Goal: Task Accomplishment & Management: Complete application form

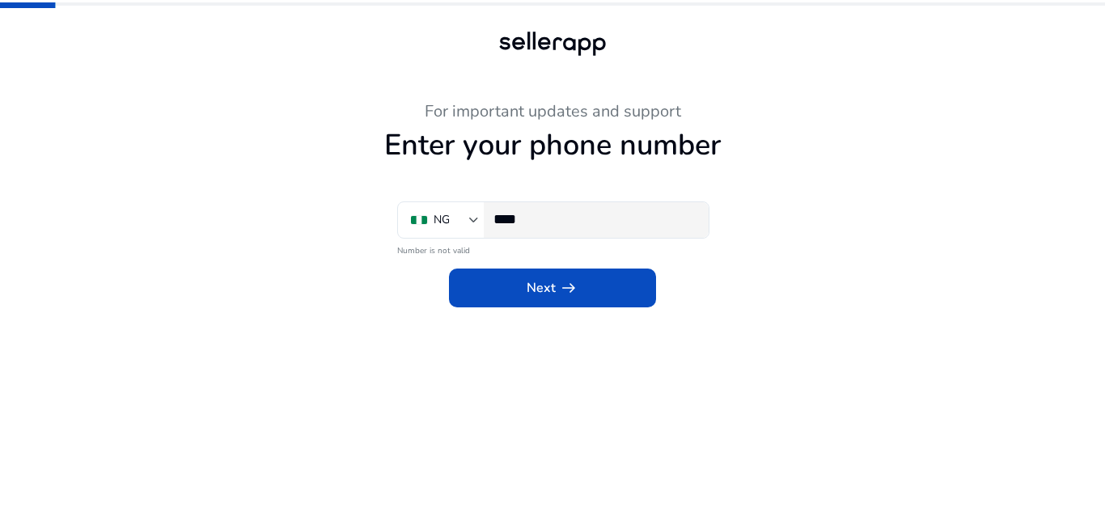
click at [603, 214] on input "****" at bounding box center [594, 219] width 202 height 18
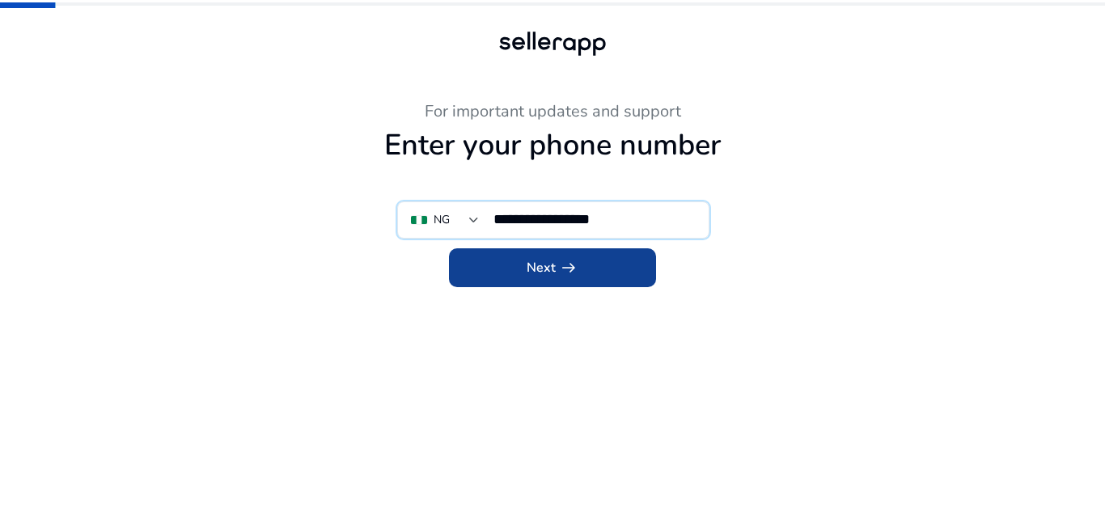
type input "**********"
click at [553, 275] on span "Next arrow_right_alt" at bounding box center [553, 267] width 52 height 19
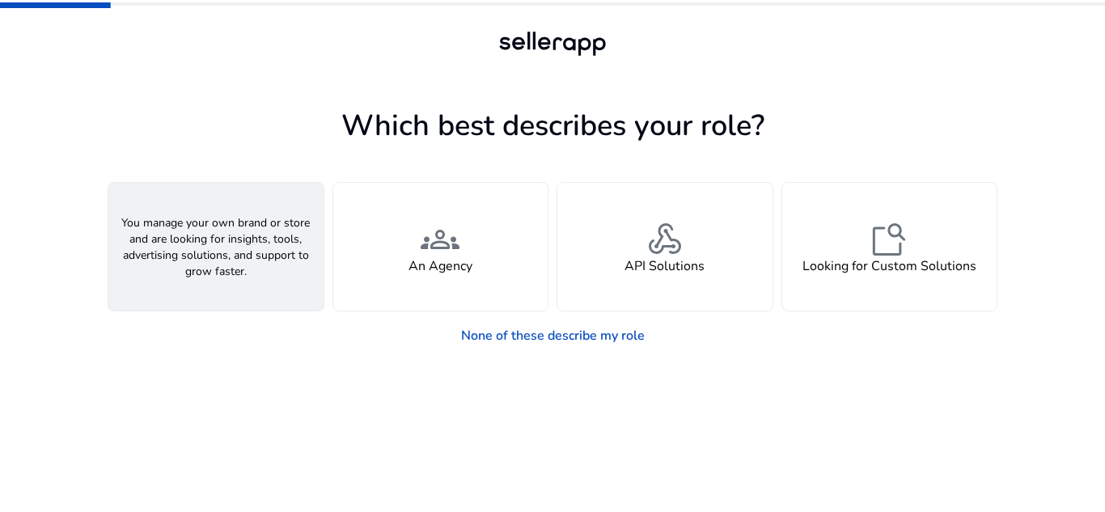
click at [245, 250] on div "person A Seller" at bounding box center [215, 247] width 215 height 128
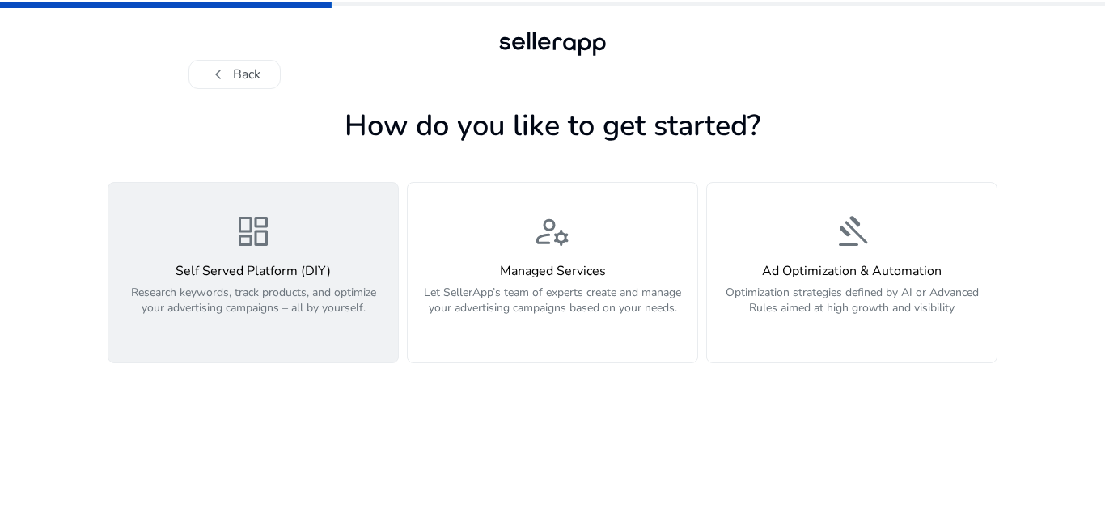
click at [260, 305] on p "Research keywords, track products, and optimize your advertising campaigns – al…" at bounding box center [253, 309] width 270 height 49
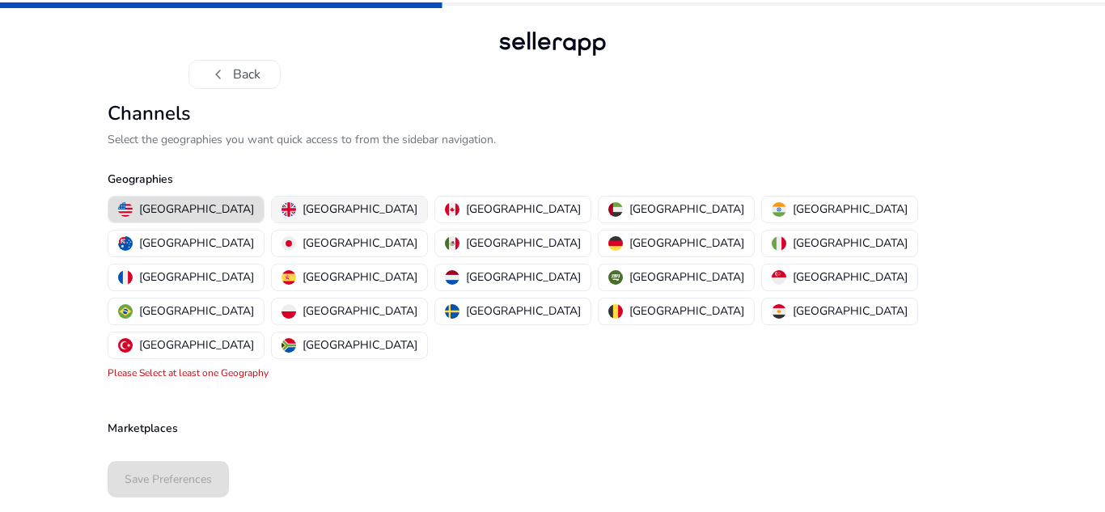
drag, startPoint x: 182, startPoint y: 223, endPoint x: 252, endPoint y: 220, distance: 70.5
click at [252, 220] on div "[GEOGRAPHIC_DATA] [GEOGRAPHIC_DATA] [GEOGRAPHIC_DATA] [GEOGRAPHIC_DATA] [GEOGRA…" at bounding box center [549, 278] width 896 height 170
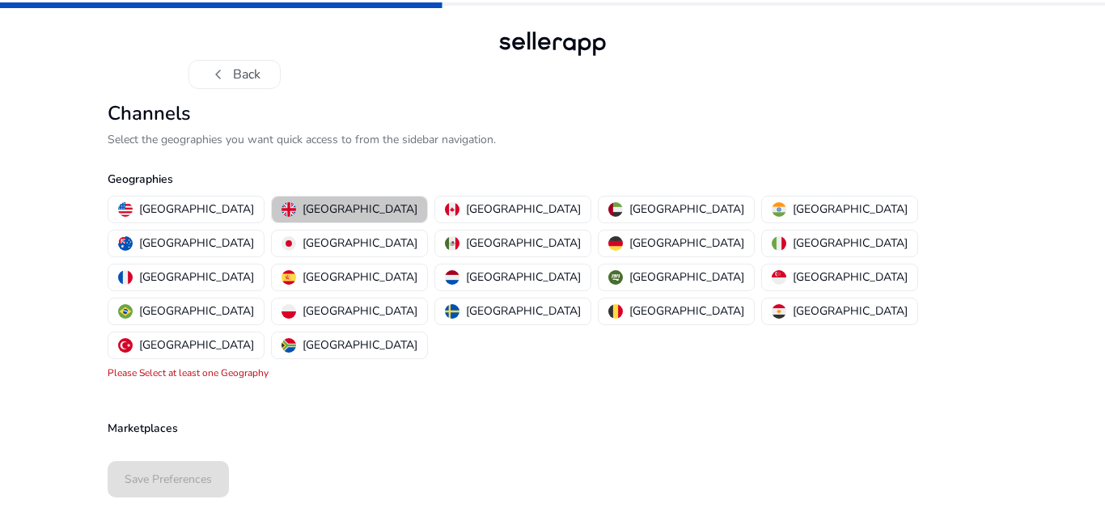
click at [332, 209] on p "[GEOGRAPHIC_DATA]" at bounding box center [360, 209] width 115 height 17
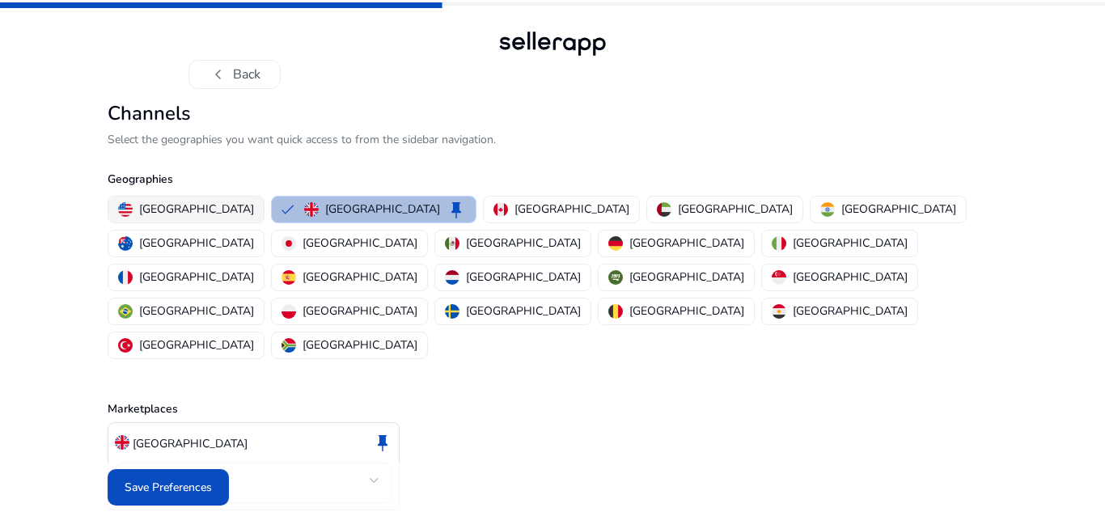
click at [175, 211] on p "[GEOGRAPHIC_DATA]" at bounding box center [196, 209] width 115 height 17
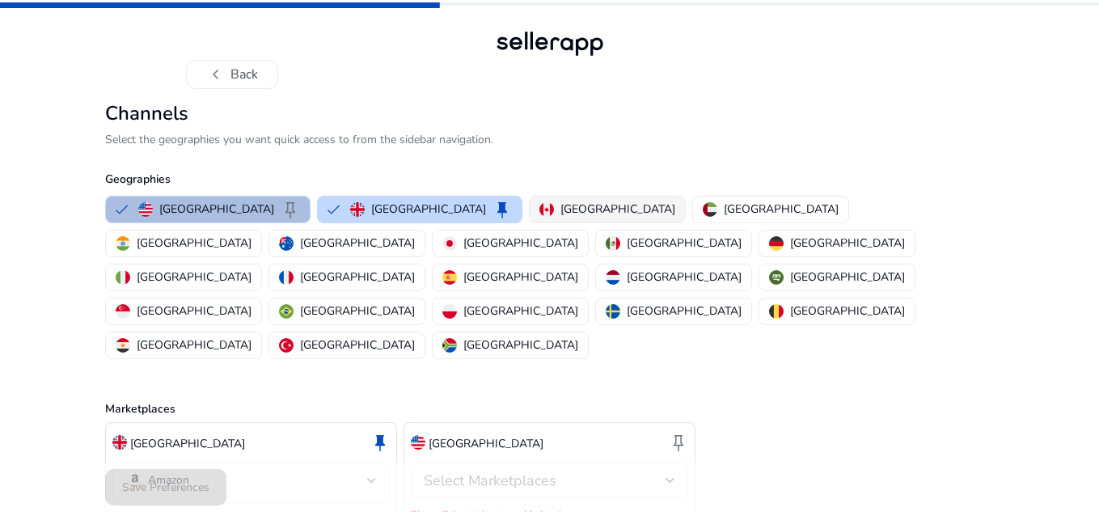
click at [561, 209] on p "[GEOGRAPHIC_DATA]" at bounding box center [618, 209] width 115 height 17
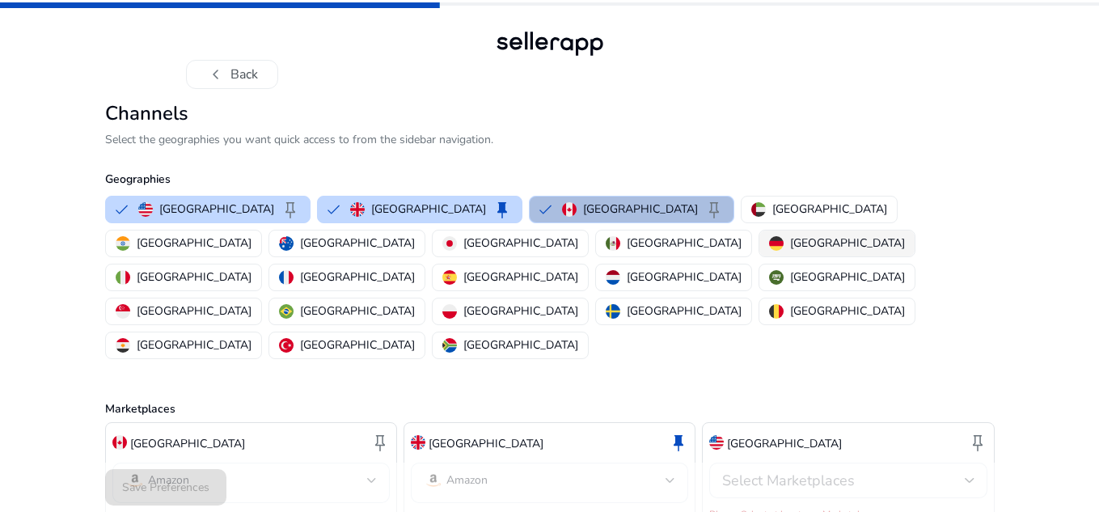
click at [790, 247] on p "[GEOGRAPHIC_DATA]" at bounding box center [847, 243] width 115 height 17
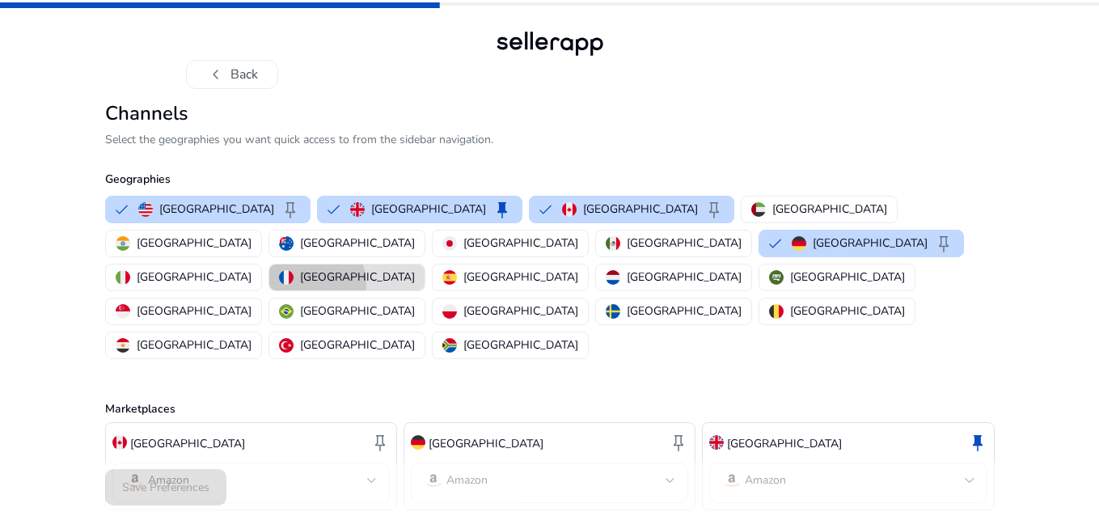
click at [415, 269] on p "[GEOGRAPHIC_DATA]" at bounding box center [357, 277] width 115 height 17
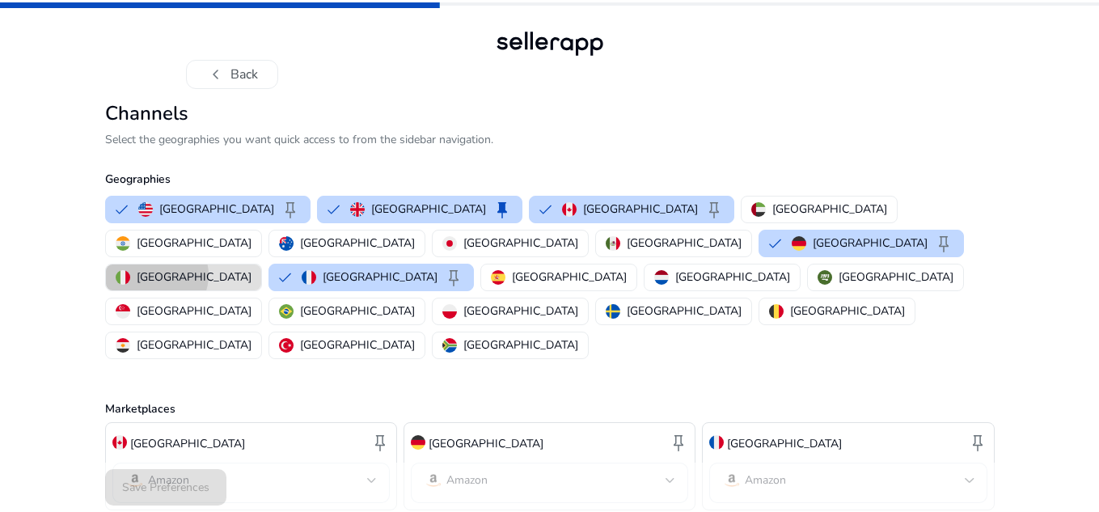
click at [252, 269] on p "[GEOGRAPHIC_DATA]" at bounding box center [194, 277] width 115 height 17
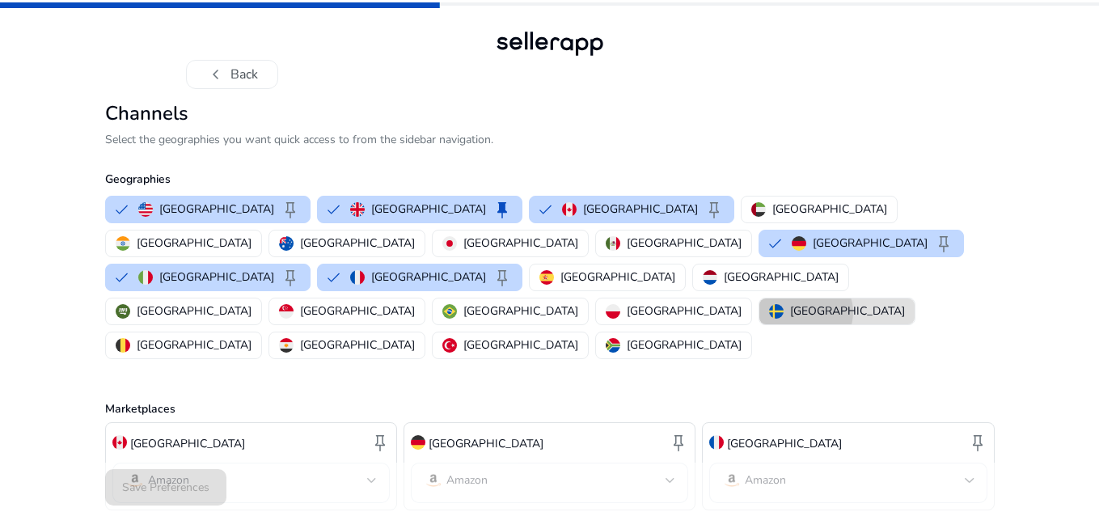
click at [790, 303] on p "[GEOGRAPHIC_DATA]" at bounding box center [847, 311] width 115 height 17
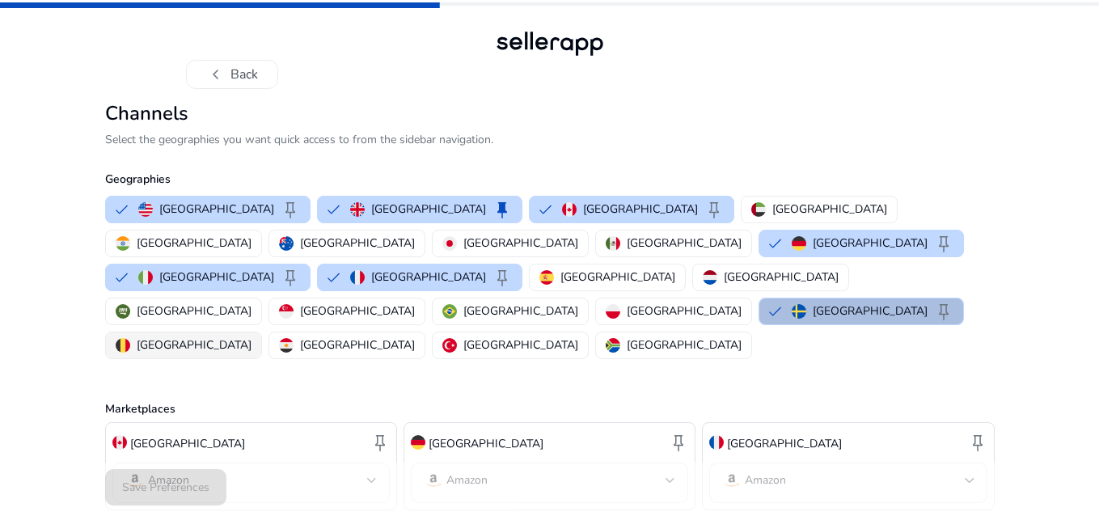
click at [130, 338] on img "button" at bounding box center [123, 345] width 15 height 15
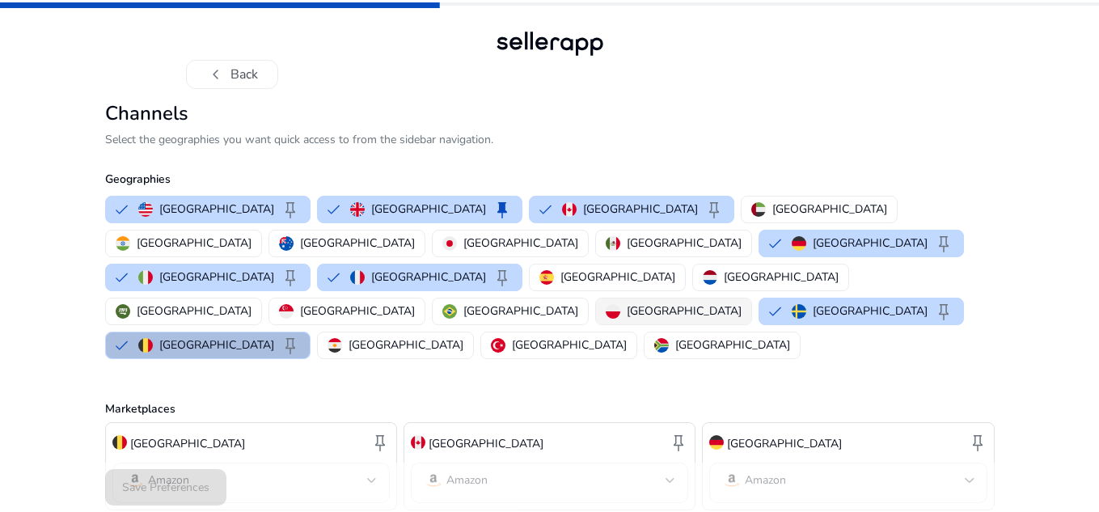
click at [606, 304] on img "button" at bounding box center [613, 311] width 15 height 15
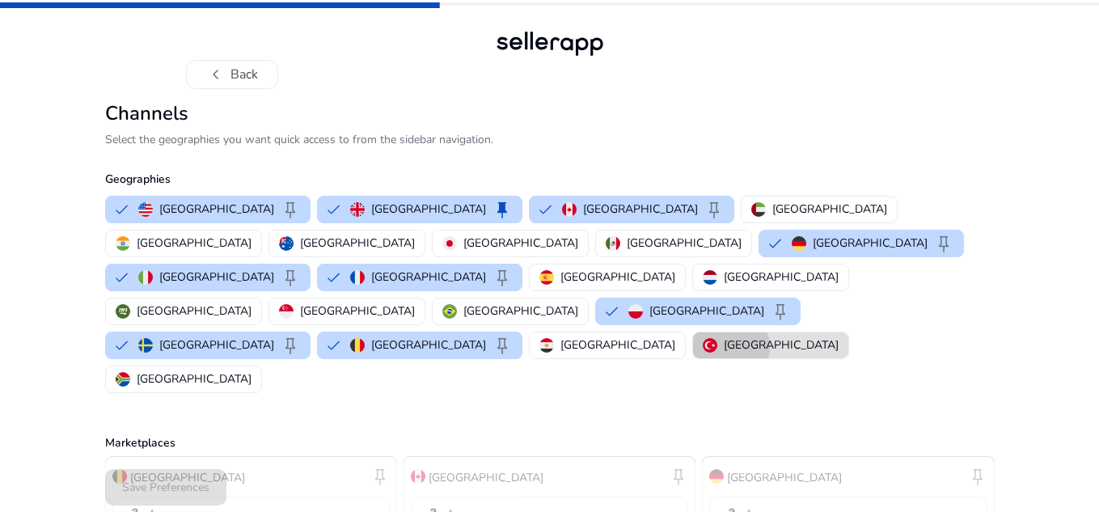
click at [724, 337] on p "[GEOGRAPHIC_DATA]" at bounding box center [781, 345] width 115 height 17
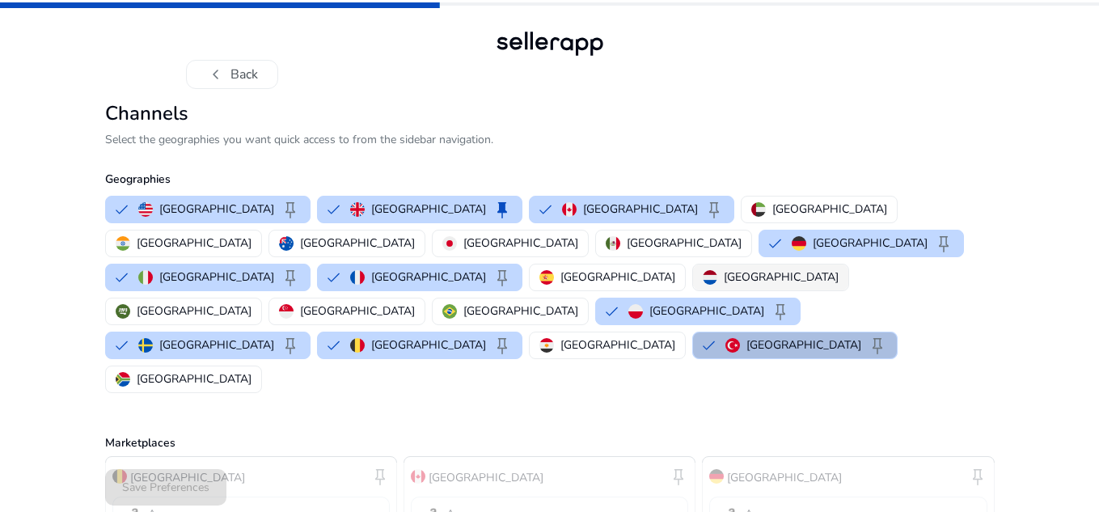
click at [724, 269] on p "[GEOGRAPHIC_DATA]" at bounding box center [781, 277] width 115 height 17
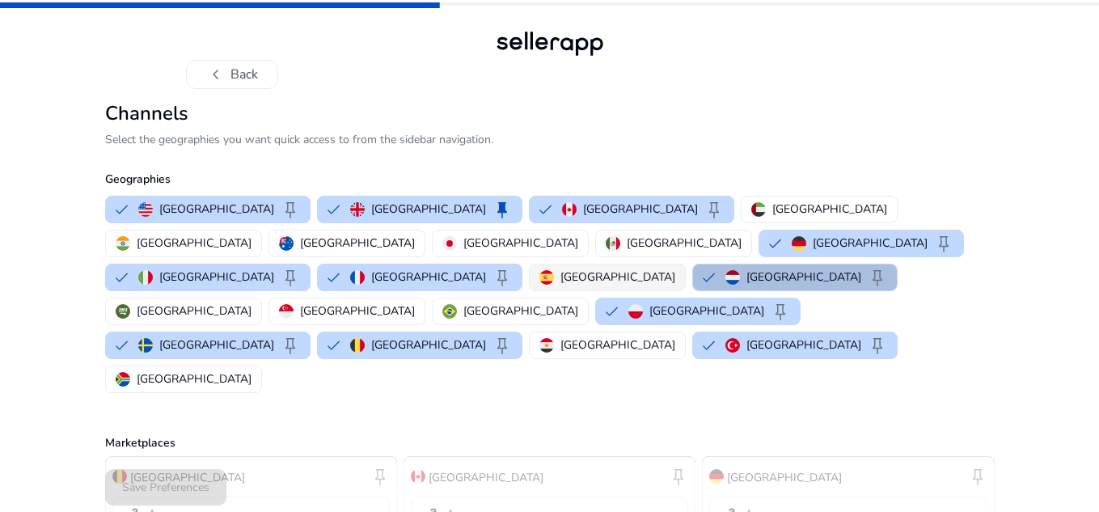
click at [642, 265] on button "[GEOGRAPHIC_DATA]" at bounding box center [607, 278] width 155 height 26
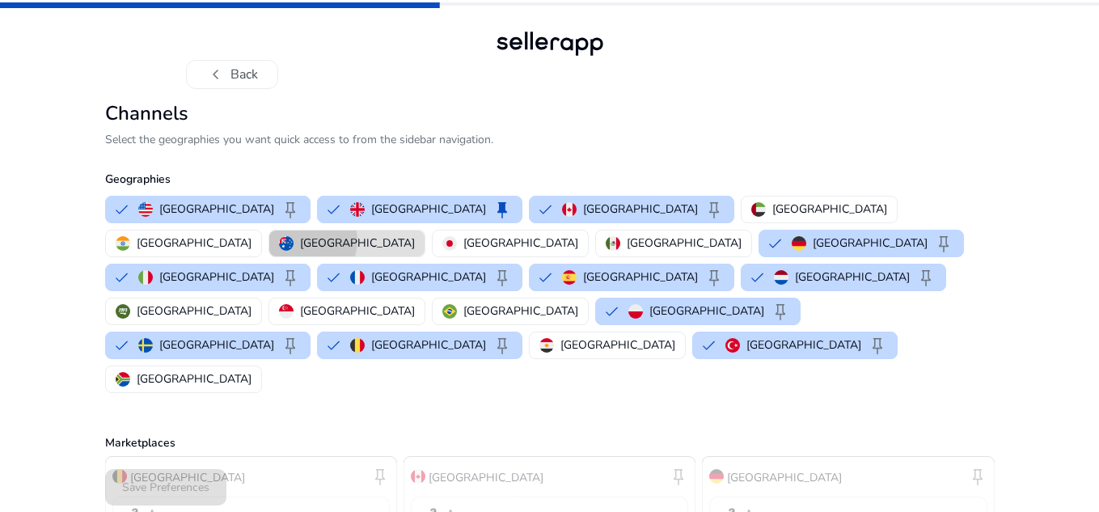
click at [415, 235] on p "[GEOGRAPHIC_DATA]" at bounding box center [357, 243] width 115 height 17
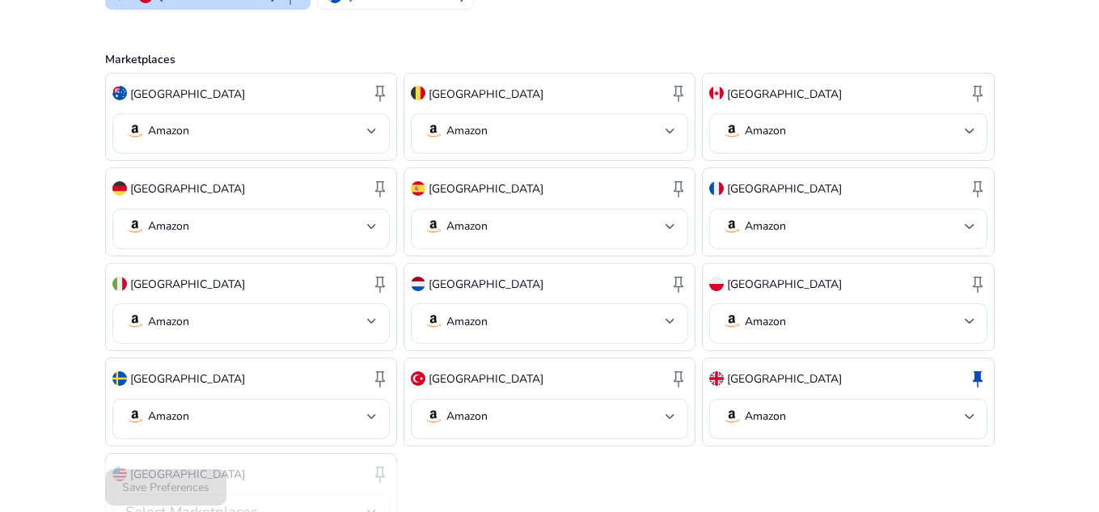
scroll to position [426, 0]
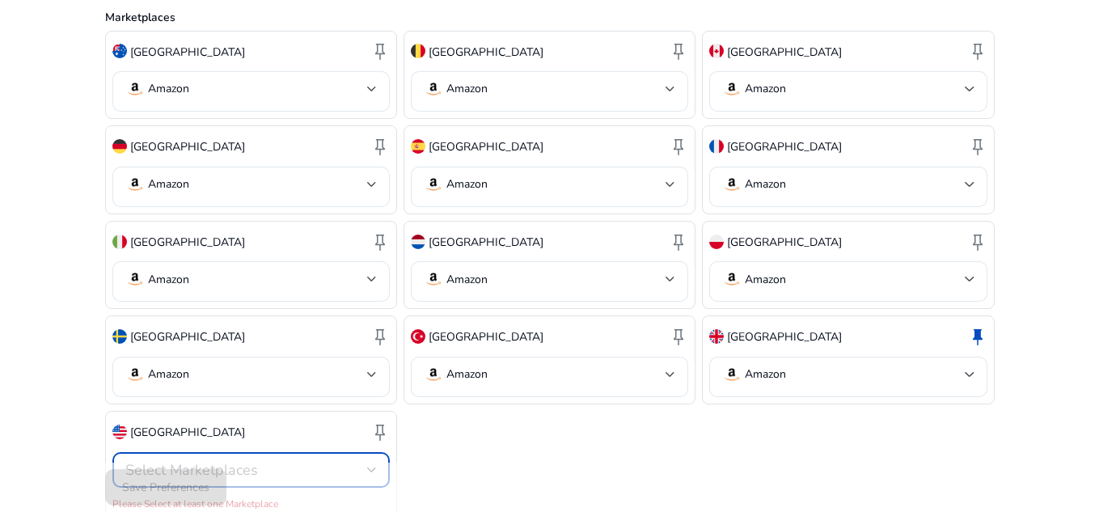
click at [366, 461] on div "Select Marketplaces" at bounding box center [246, 470] width 242 height 18
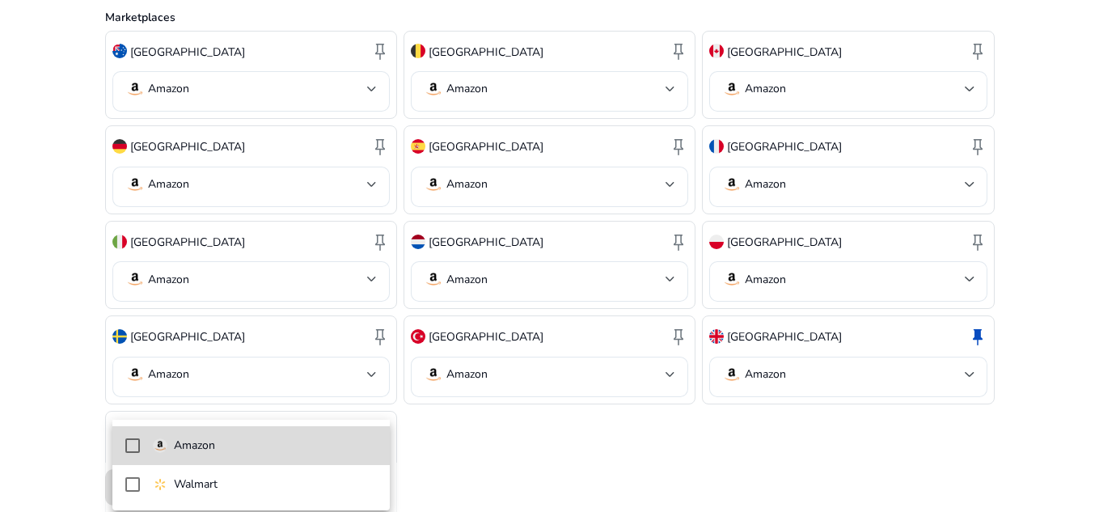
click at [294, 451] on span "Amazon" at bounding box center [265, 446] width 224 height 18
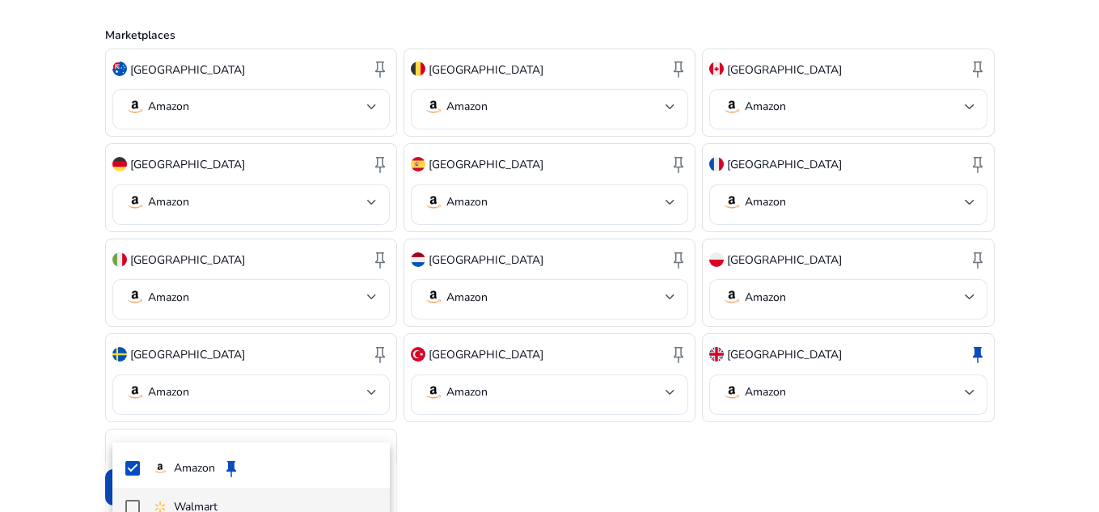
click at [301, 498] on span "Walmart" at bounding box center [265, 507] width 224 height 18
click at [357, 337] on div at bounding box center [549, 256] width 1099 height 512
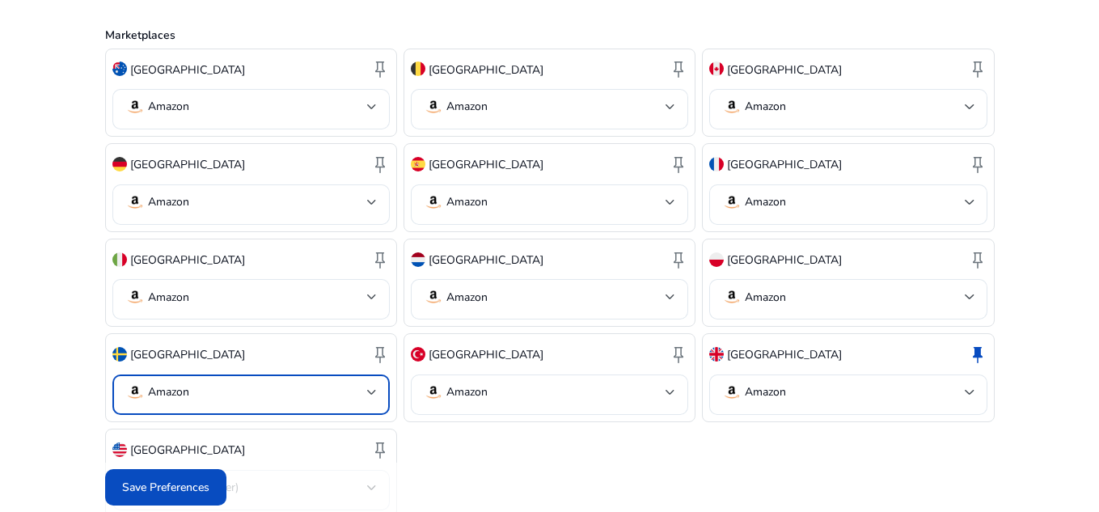
click at [367, 383] on div at bounding box center [372, 392] width 10 height 19
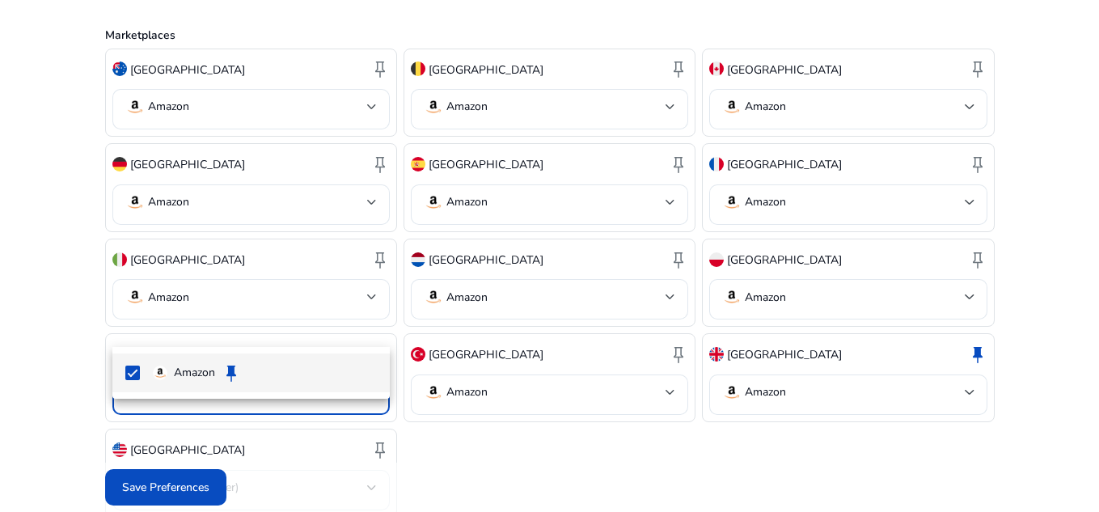
click at [367, 326] on div at bounding box center [549, 256] width 1099 height 512
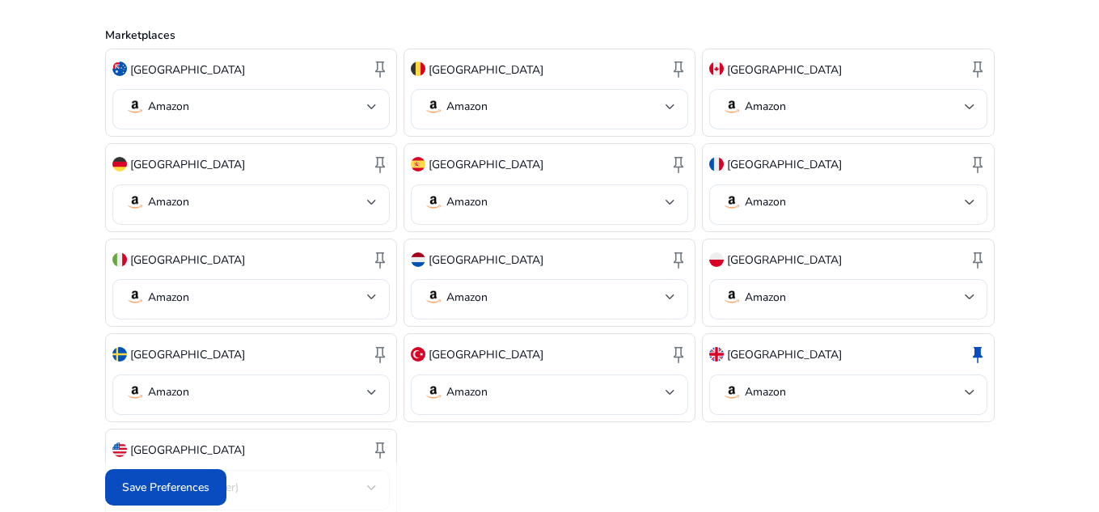
click at [370, 478] on div at bounding box center [372, 487] width 10 height 19
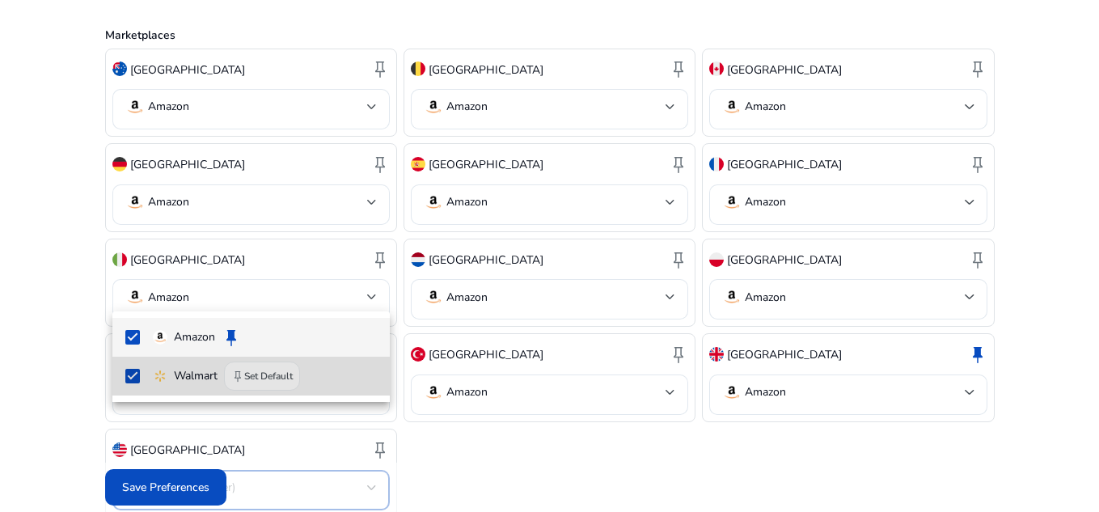
click at [327, 377] on span "Walmart keep Set Default" at bounding box center [265, 376] width 224 height 29
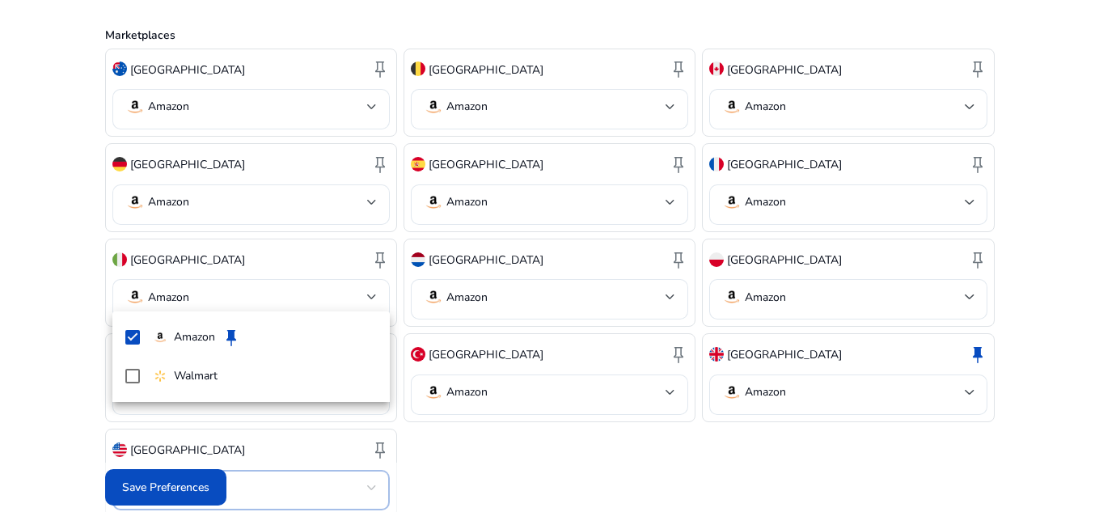
click at [489, 414] on div at bounding box center [549, 256] width 1099 height 512
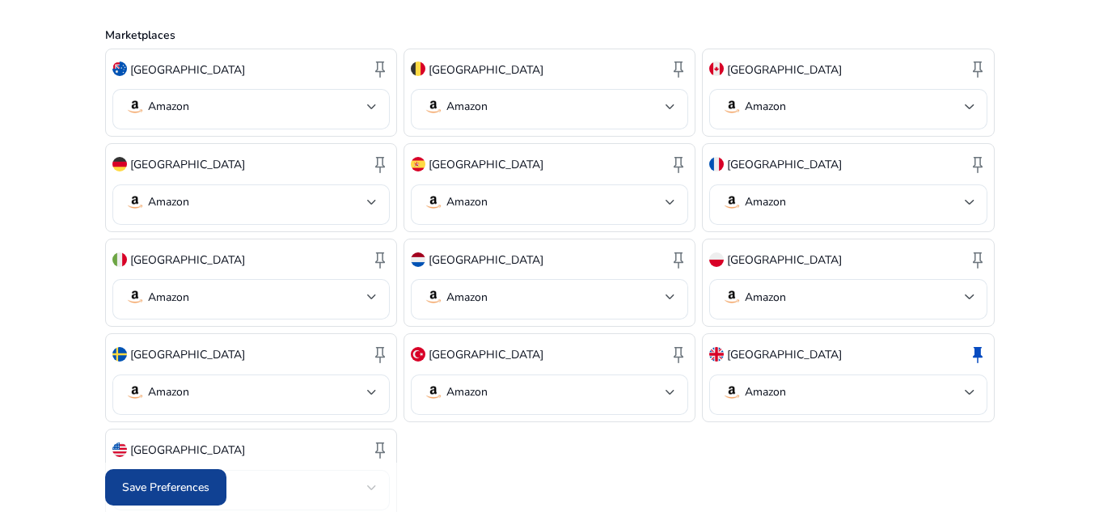
click at [192, 481] on span "Save Preferences" at bounding box center [165, 487] width 87 height 17
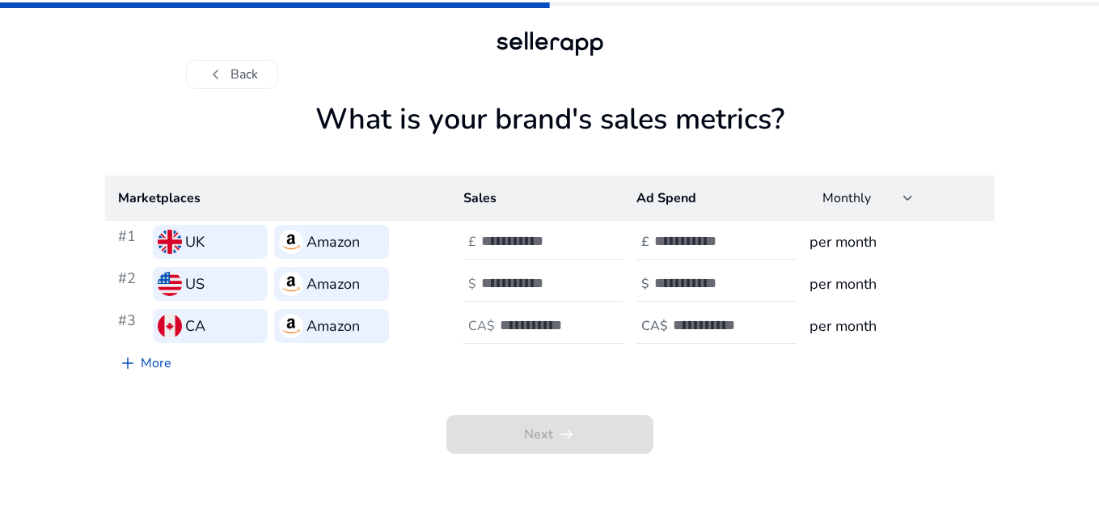
scroll to position [0, 0]
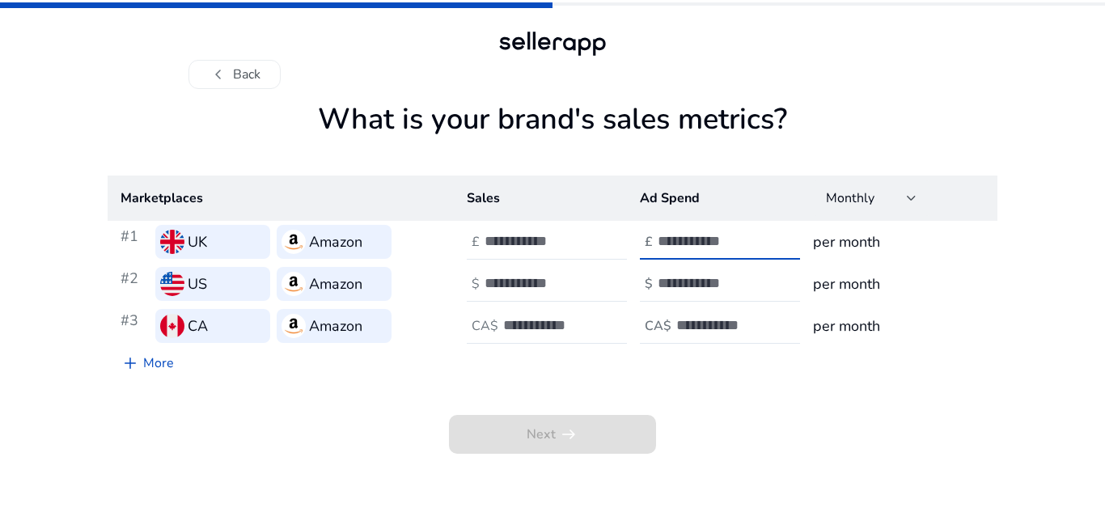
click at [760, 238] on input "*" at bounding box center [712, 241] width 109 height 18
click at [760, 238] on input "**" at bounding box center [712, 241] width 109 height 18
type input "*"
type input "***"
click at [697, 270] on div at bounding box center [731, 284] width 146 height 36
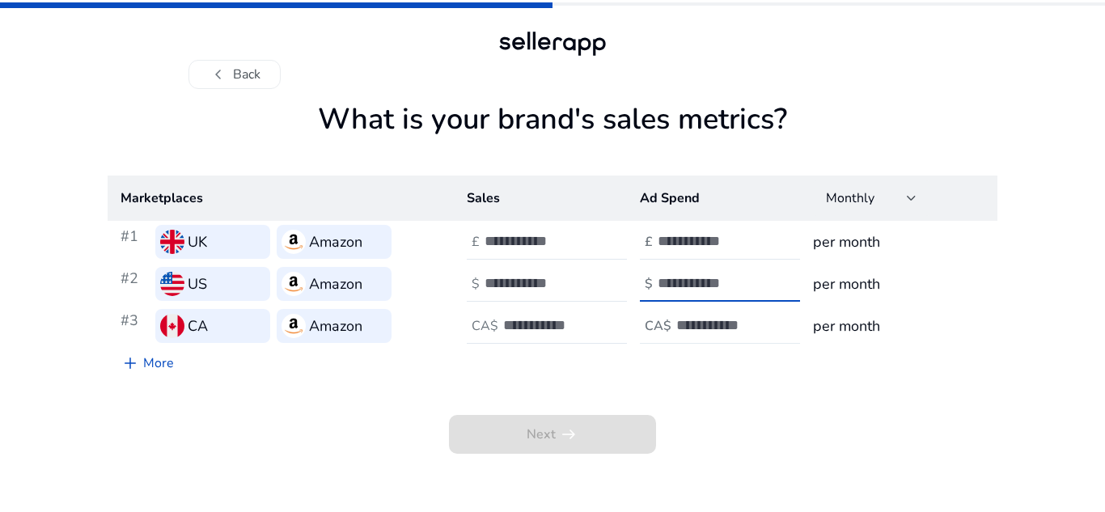
type input "***"
click at [702, 320] on input "number" at bounding box center [730, 325] width 109 height 18
type input "***"
click at [535, 231] on div at bounding box center [558, 242] width 146 height 36
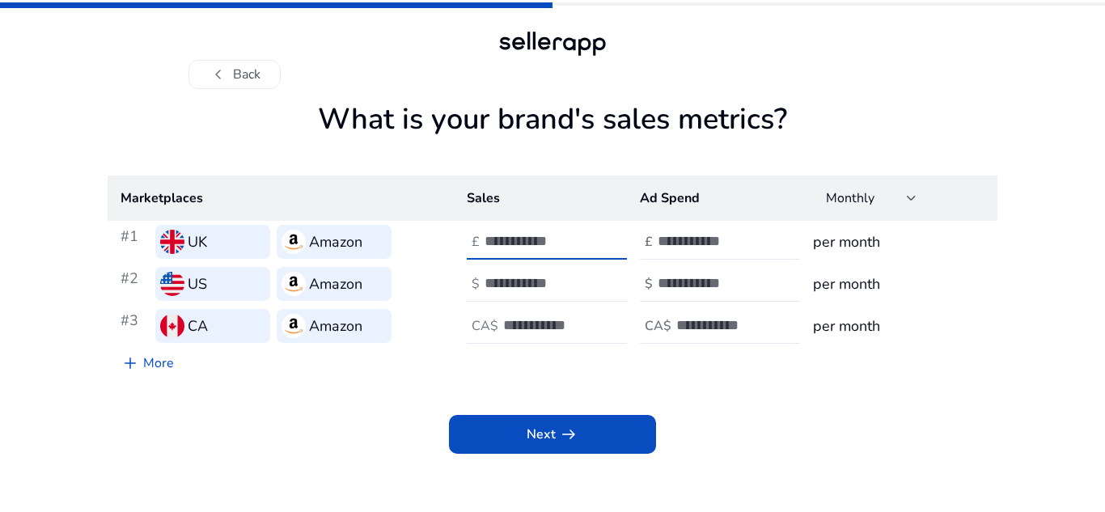
type input "**"
click at [517, 294] on div at bounding box center [558, 284] width 146 height 36
click at [510, 282] on input "number" at bounding box center [539, 283] width 109 height 18
type input "**"
click at [520, 324] on input "number" at bounding box center [557, 325] width 109 height 18
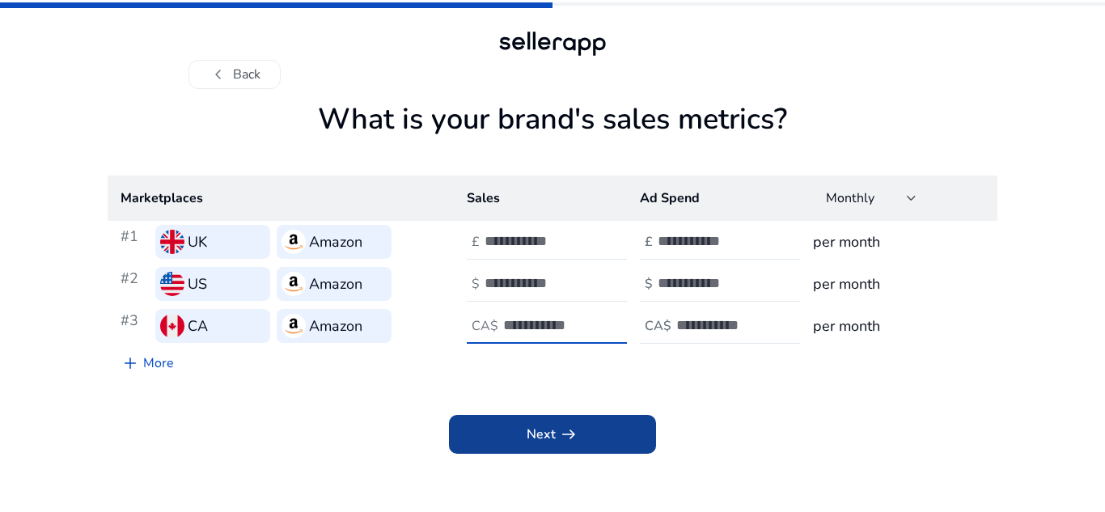
type input "**"
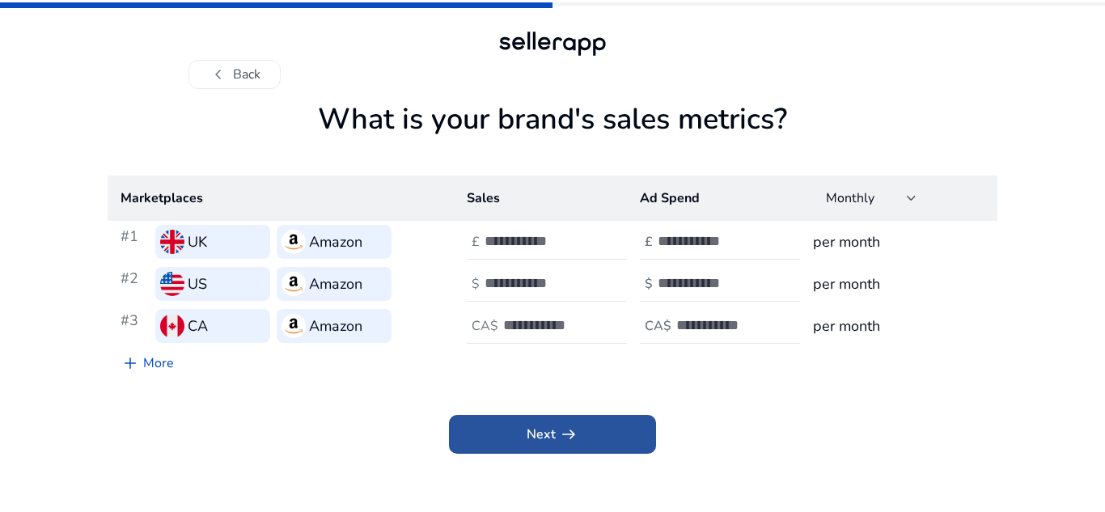
click at [527, 430] on span "Next arrow_right_alt" at bounding box center [553, 434] width 52 height 19
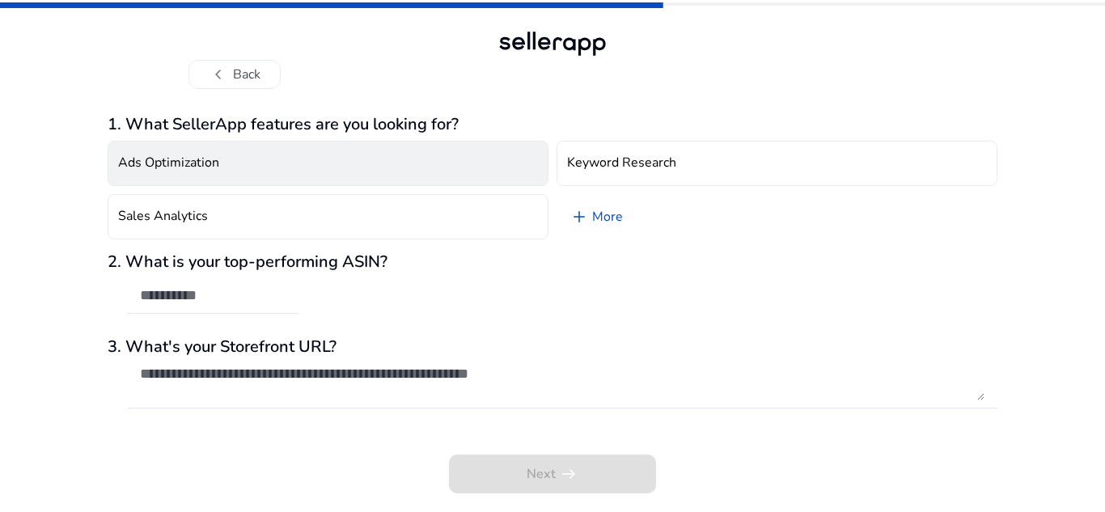
click at [399, 159] on button "Ads Optimization" at bounding box center [328, 163] width 441 height 45
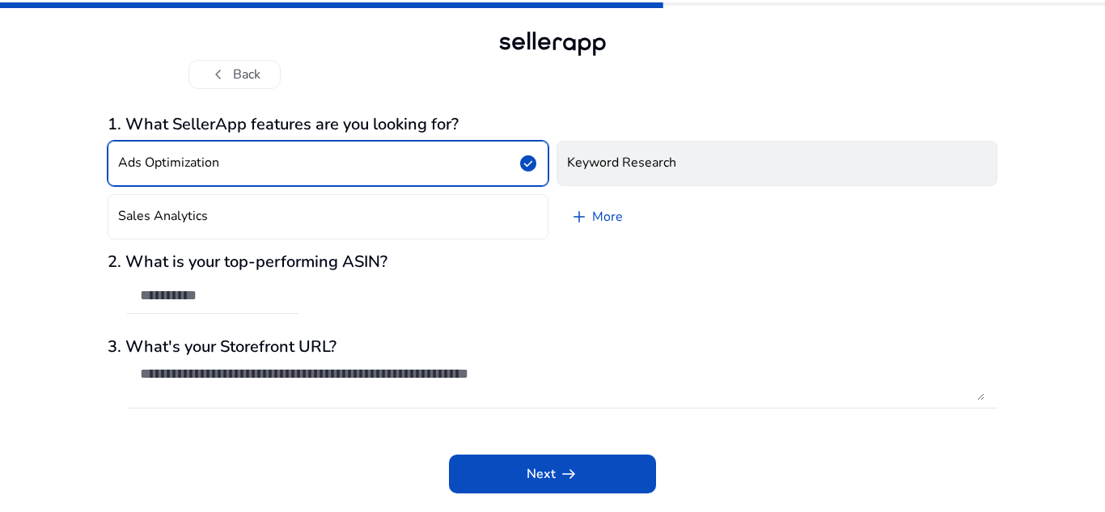
click at [587, 159] on h4 "Keyword Research" at bounding box center [621, 162] width 109 height 15
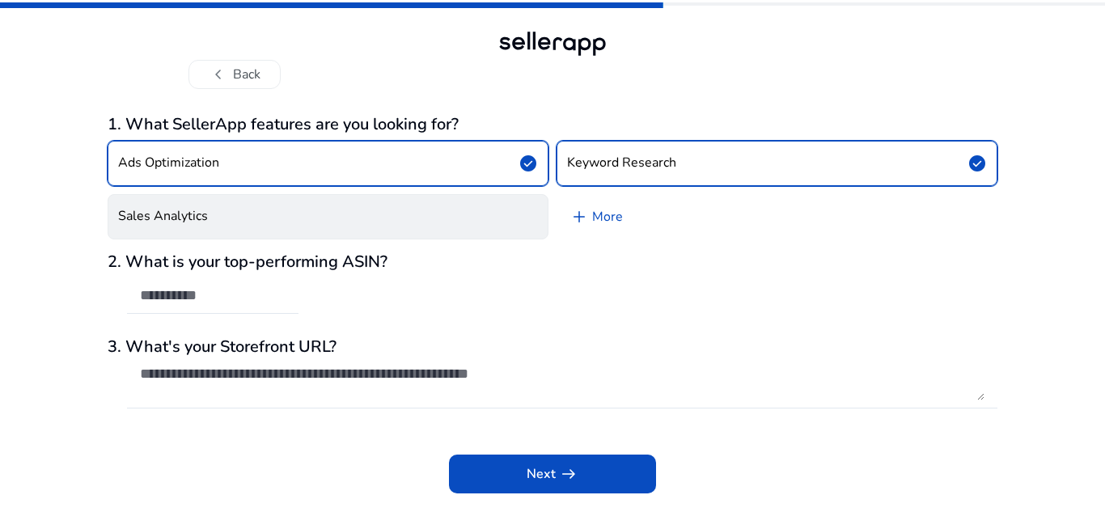
click at [448, 212] on button "Sales Analytics" at bounding box center [328, 216] width 441 height 45
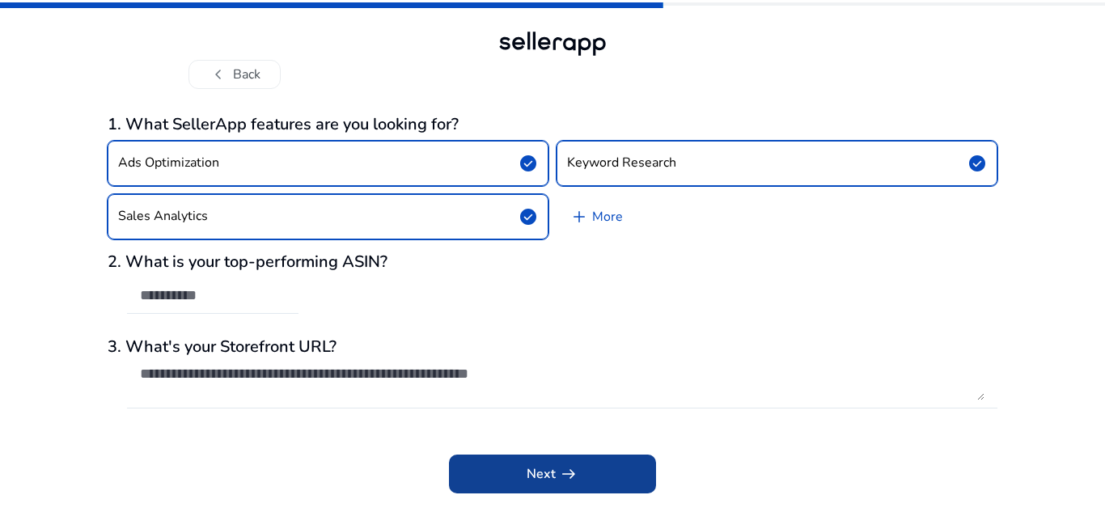
click at [522, 461] on span at bounding box center [552, 474] width 207 height 39
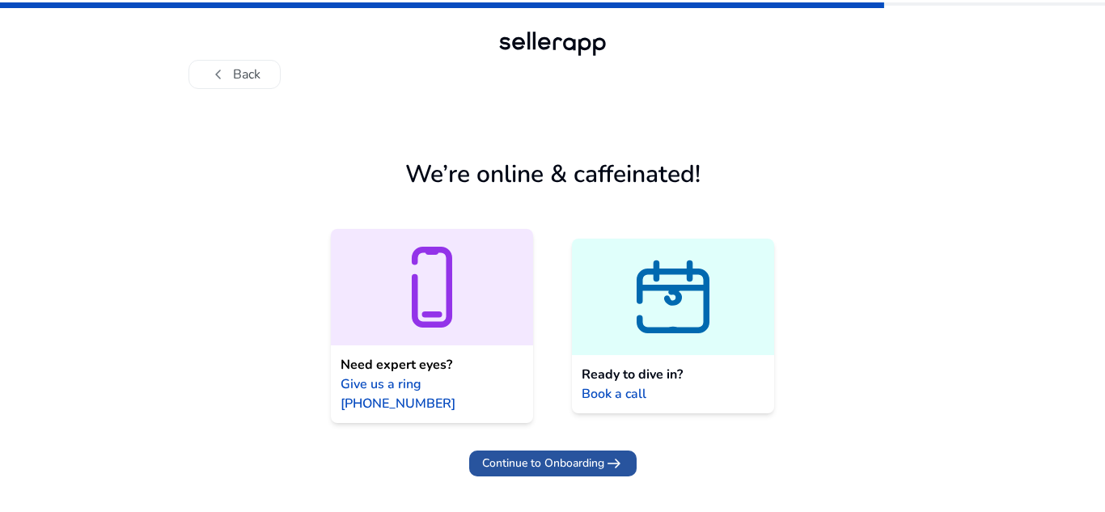
click at [557, 455] on span "Continue to Onboarding" at bounding box center [543, 463] width 122 height 17
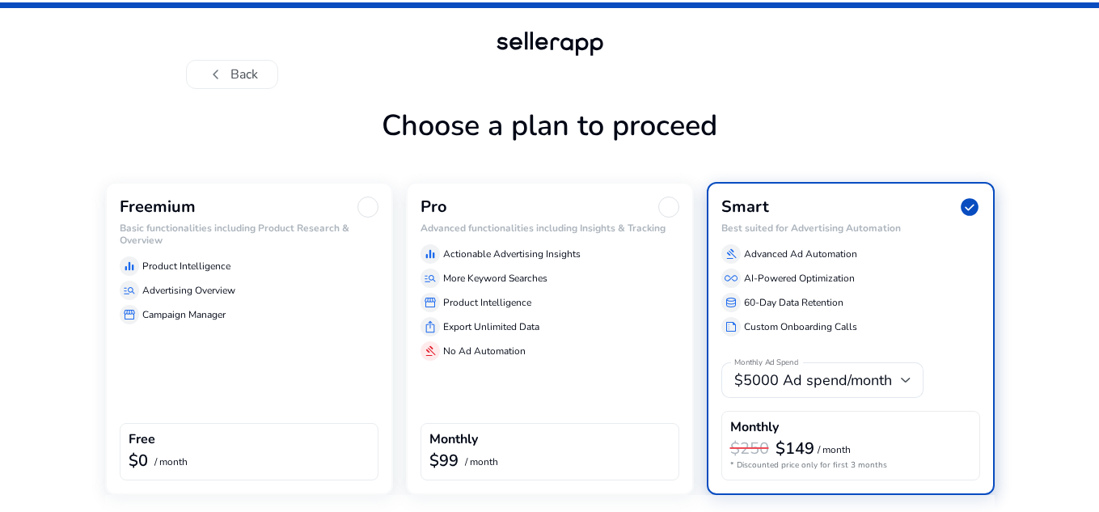
click at [291, 324] on div "storefront Campaign Manager" at bounding box center [249, 314] width 259 height 19
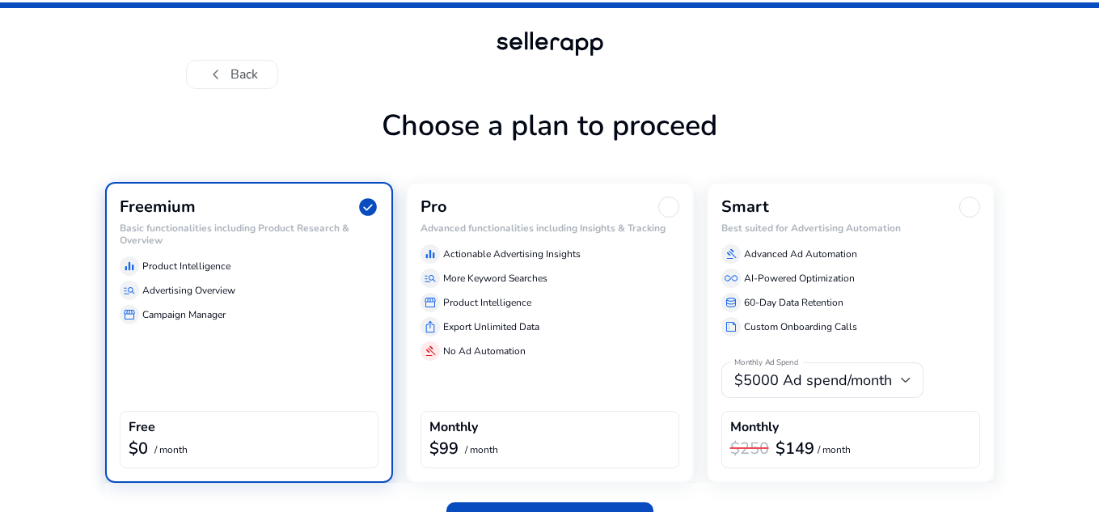
scroll to position [42, 0]
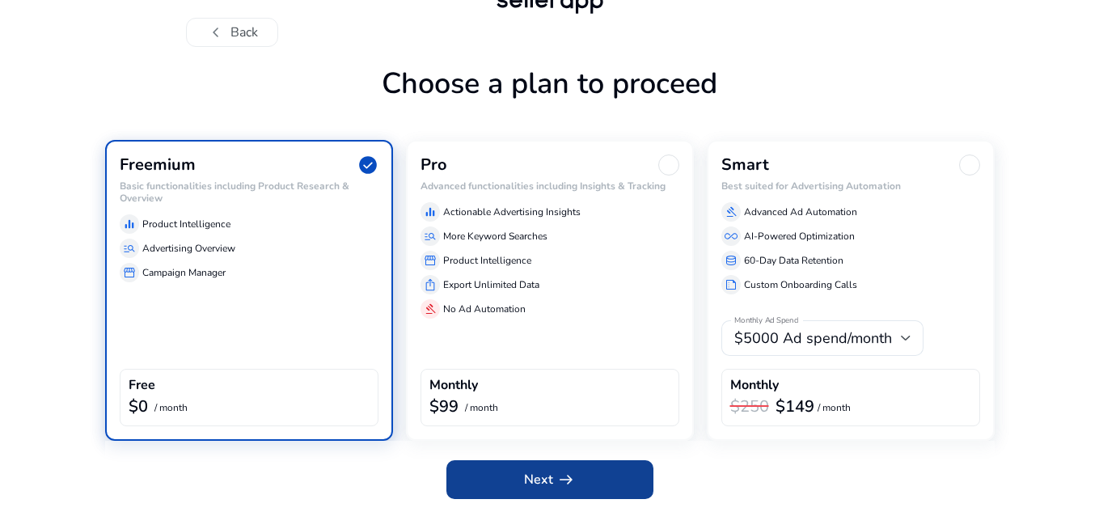
click at [527, 476] on span "Next arrow_right_alt" at bounding box center [550, 479] width 52 height 19
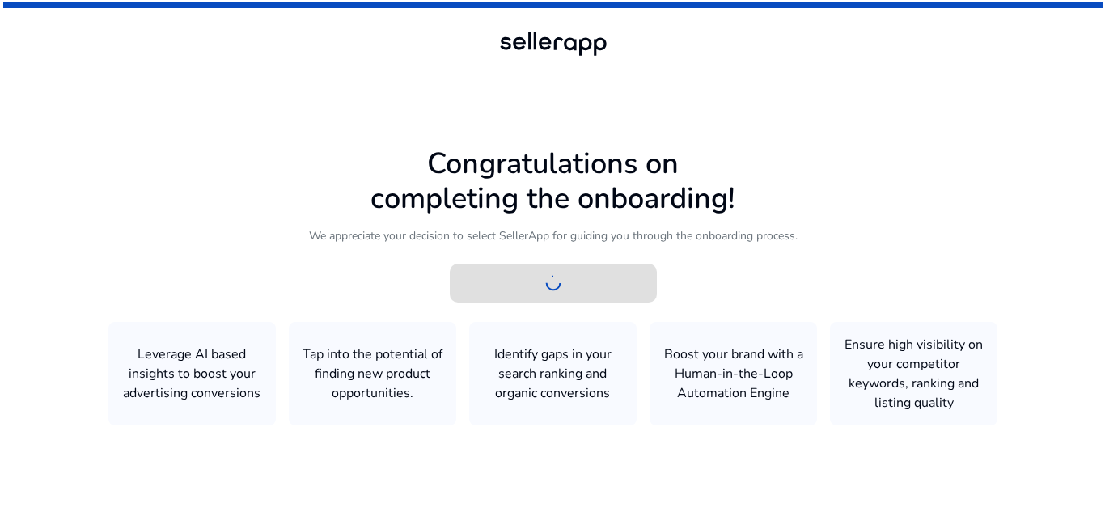
scroll to position [0, 0]
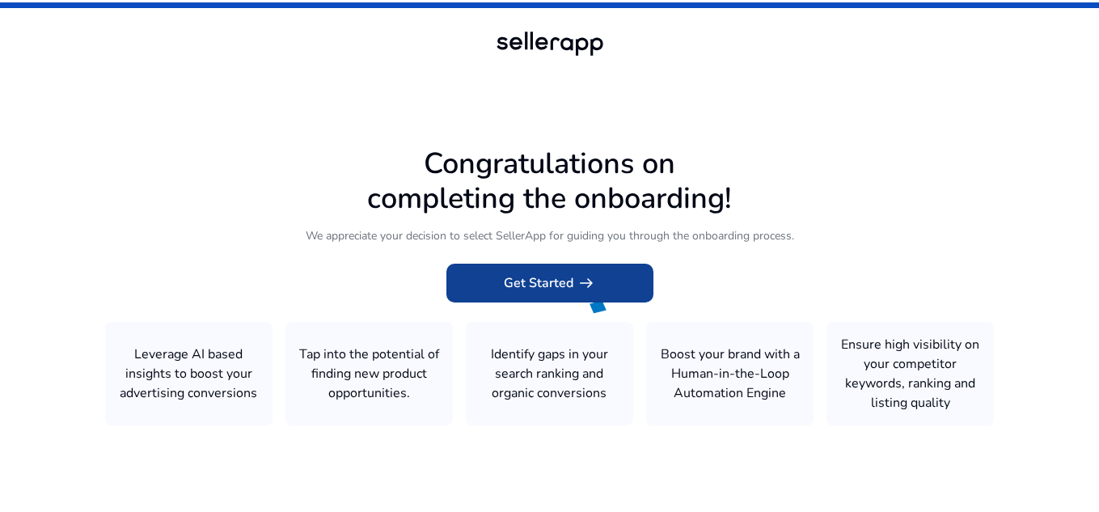
click at [564, 282] on span "Get Started arrow_right_alt" at bounding box center [550, 282] width 92 height 19
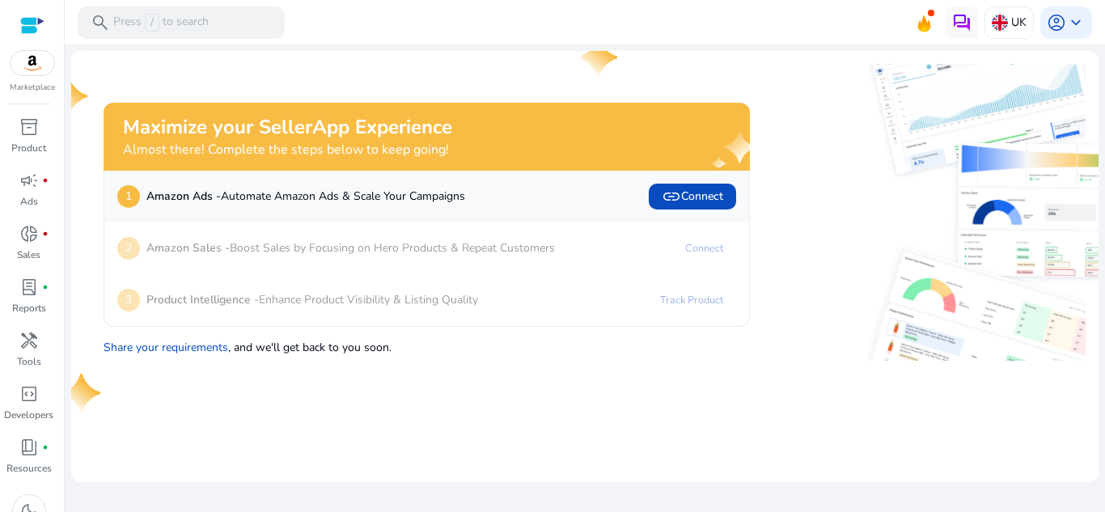
click at [392, 91] on div "Maximize your SellerApp Experience Almost there! Complete the steps below to ke…" at bounding box center [417, 212] width 666 height 297
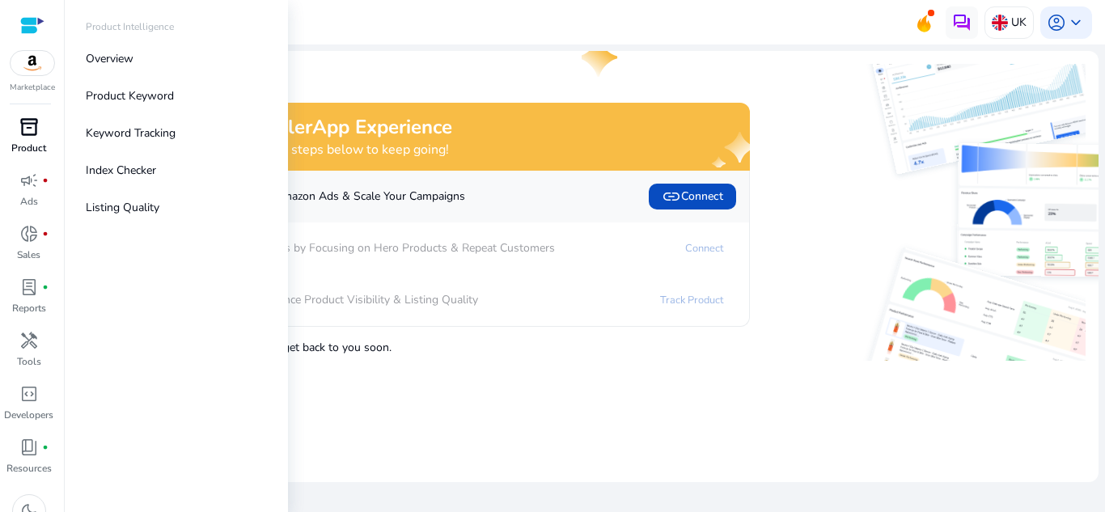
click at [31, 128] on span "inventory_2" at bounding box center [28, 126] width 19 height 19
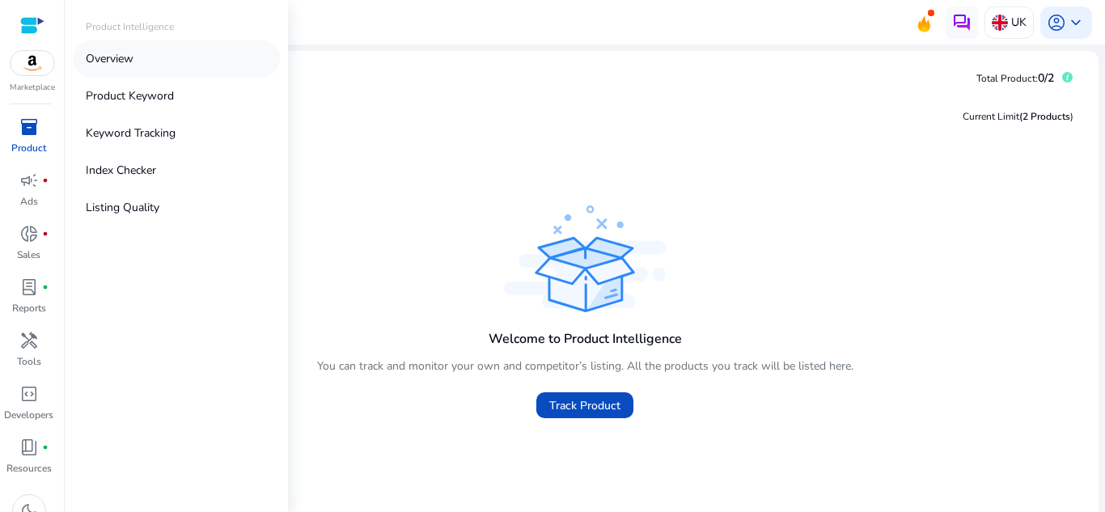
click at [146, 66] on link "Overview" at bounding box center [176, 58] width 207 height 36
